Goal: Task Accomplishment & Management: Manage account settings

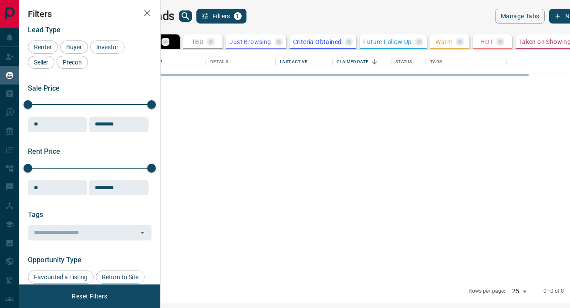
scroll to position [230, 406]
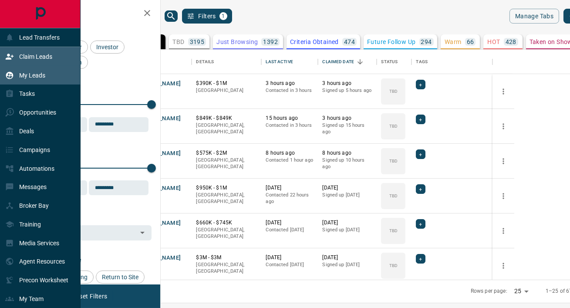
click at [36, 58] on p "Claim Leads" at bounding box center [35, 56] width 33 height 7
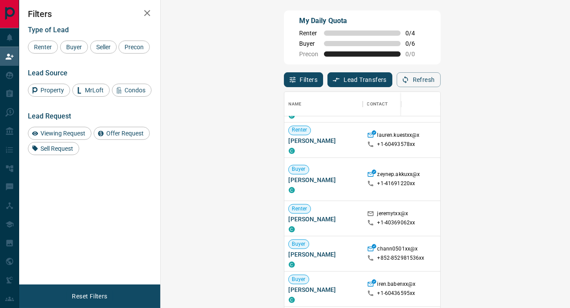
scroll to position [391, 0]
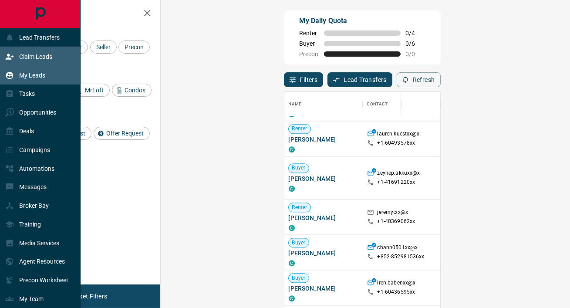
click at [37, 78] on p "My Leads" at bounding box center [32, 75] width 26 height 7
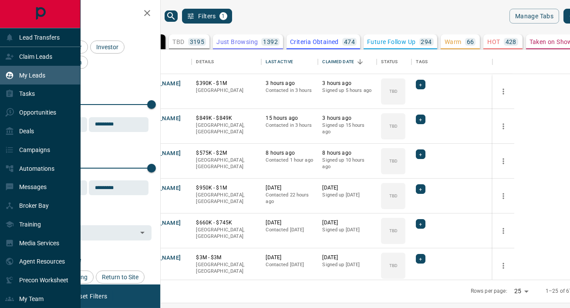
scroll to position [230, 406]
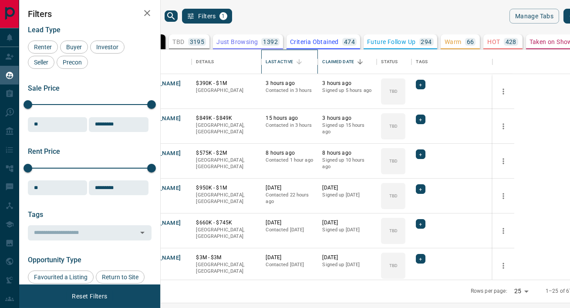
click at [293, 62] on div "Last Active" at bounding box center [279, 62] width 27 height 24
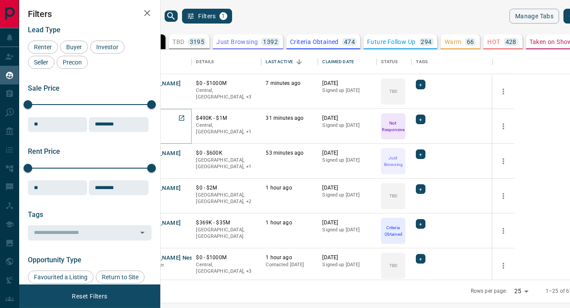
click at [160, 118] on button "J Poerwe" at bounding box center [147, 119] width 25 height 8
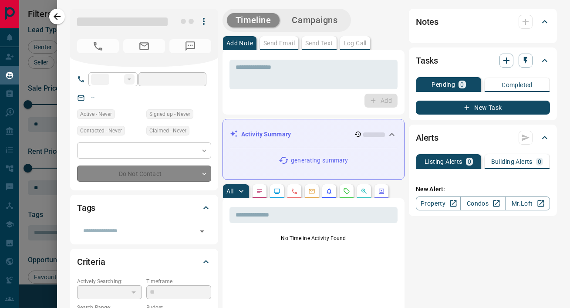
type input "**"
type input "**********"
type input "*"
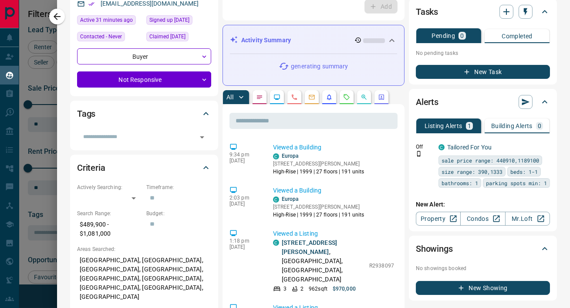
scroll to position [0, 0]
